Goal: Task Accomplishment & Management: Complete application form

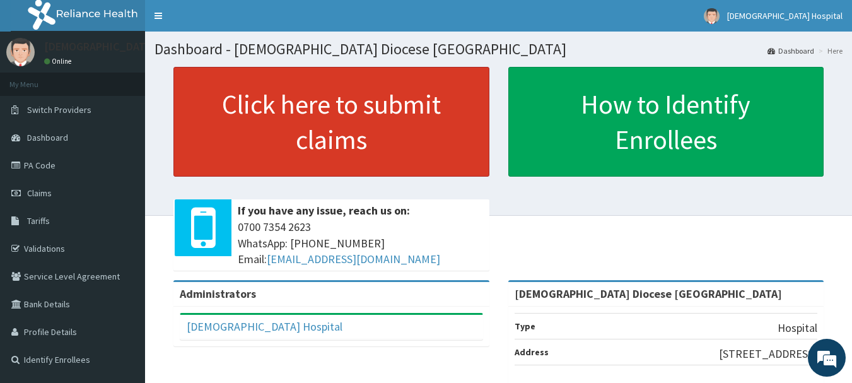
click at [260, 125] on link "Click here to submit claims" at bounding box center [331, 122] width 316 height 110
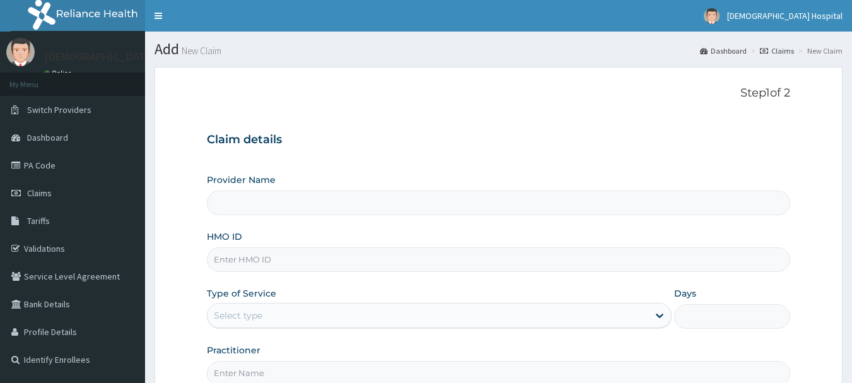
type input "[DEMOGRAPHIC_DATA] Diocese [GEOGRAPHIC_DATA]"
click at [238, 253] on input "HMO ID" at bounding box center [499, 259] width 584 height 25
paste input "NPM/10026/C"
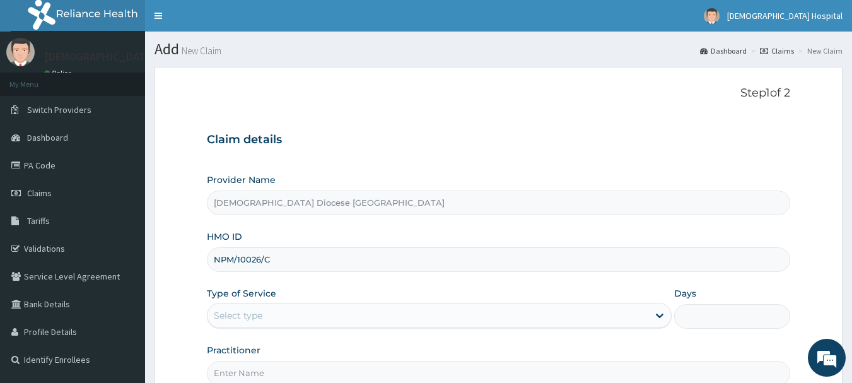
type input "NPM/10026/C"
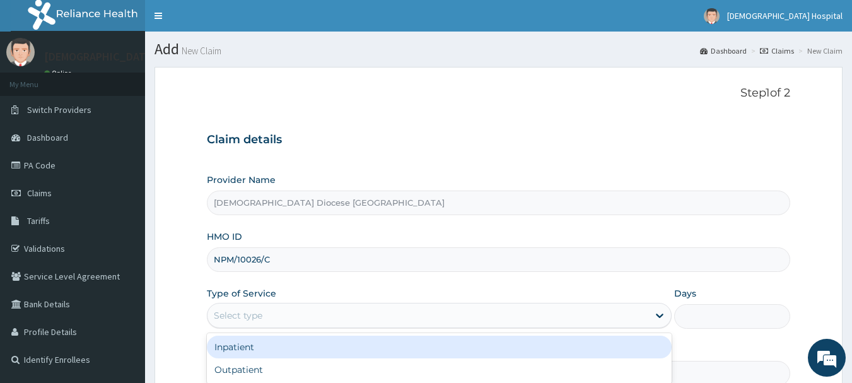
click at [298, 315] on div "Select type" at bounding box center [427, 315] width 441 height 20
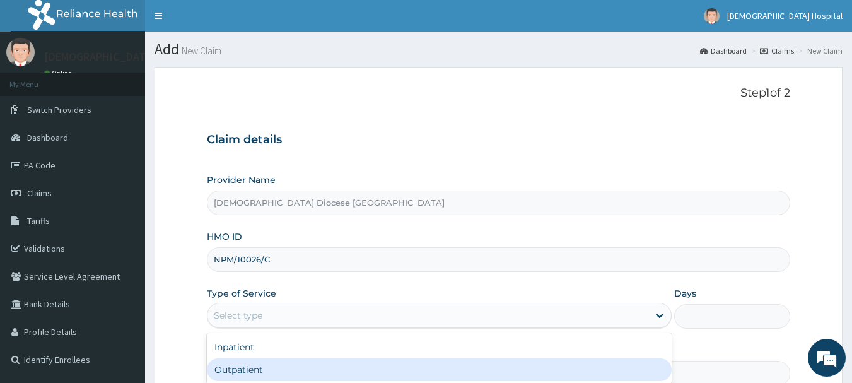
click at [272, 366] on div "Outpatient" at bounding box center [439, 369] width 465 height 23
type input "1"
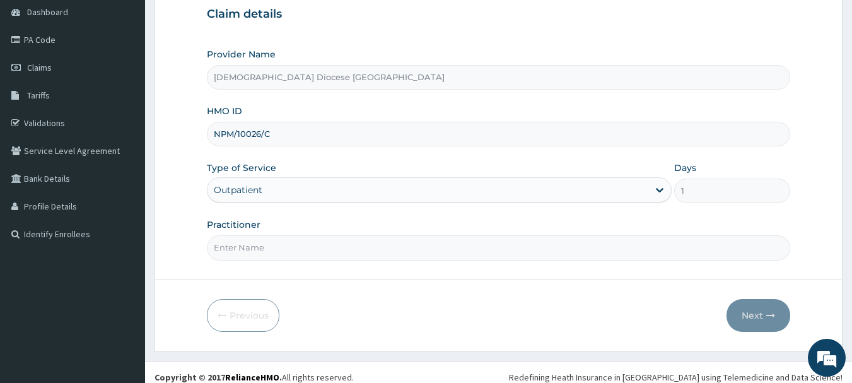
scroll to position [126, 0]
click at [311, 252] on input "Practitioner" at bounding box center [499, 247] width 584 height 25
type input "DR OKORO"
click at [746, 314] on button "Next" at bounding box center [758, 314] width 64 height 33
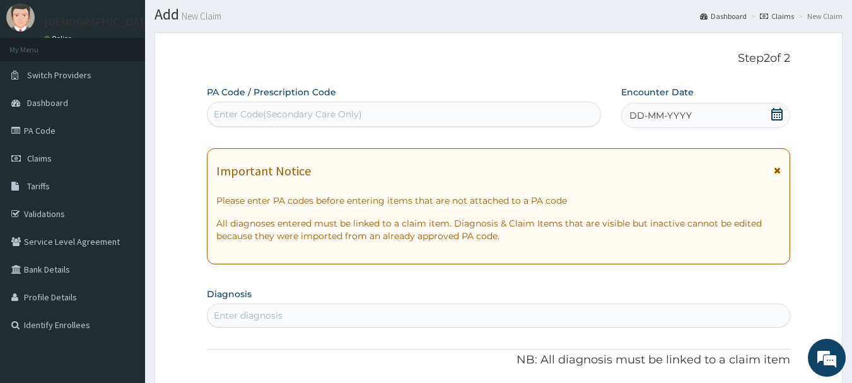
scroll to position [0, 0]
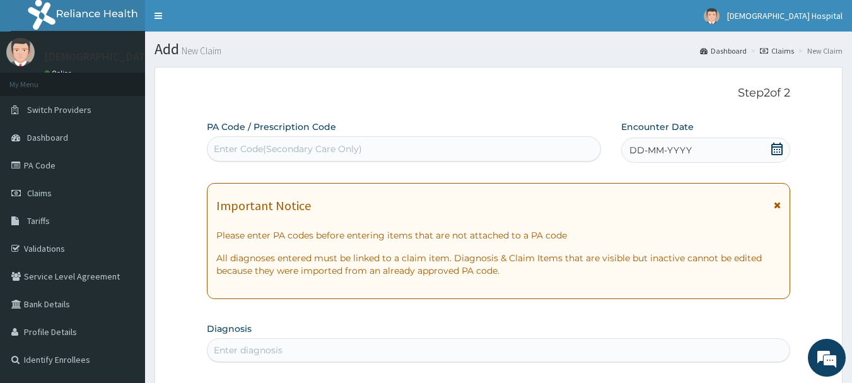
click at [260, 141] on div "Enter Code(Secondary Care Only)" at bounding box center [403, 149] width 393 height 20
paste input "PA/A12F69"
type input "PA/A12F69"
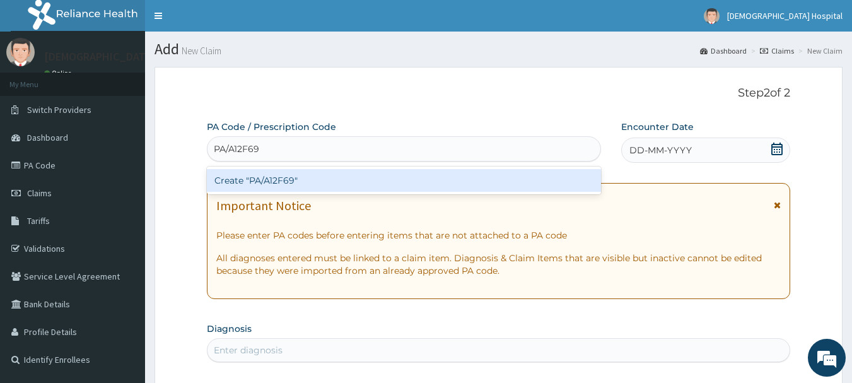
click at [342, 174] on div "Create "PA/A12F69"" at bounding box center [404, 180] width 395 height 23
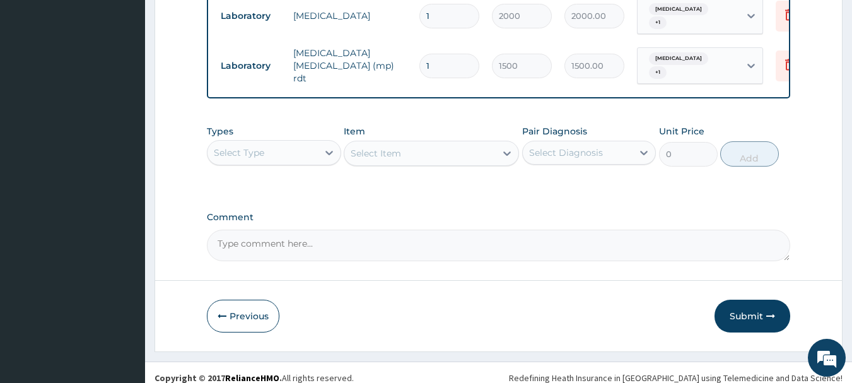
scroll to position [762, 0]
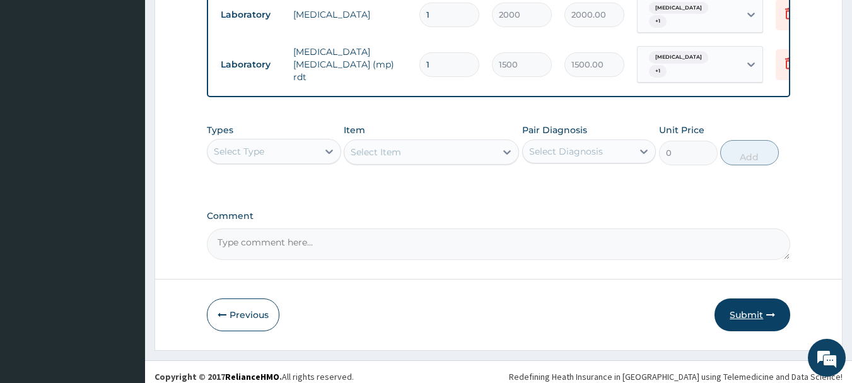
click at [750, 299] on button "Submit" at bounding box center [752, 314] width 76 height 33
